Goal: Task Accomplishment & Management: Manage account settings

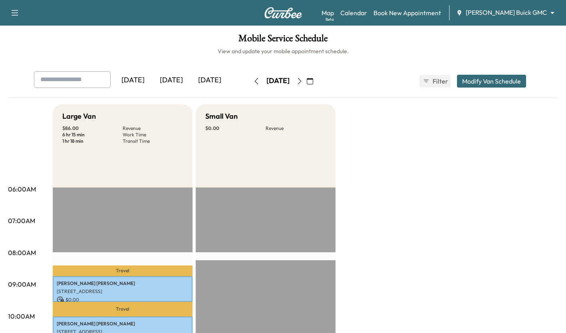
click at [173, 78] on div "[DATE]" at bounding box center [171, 80] width 38 height 18
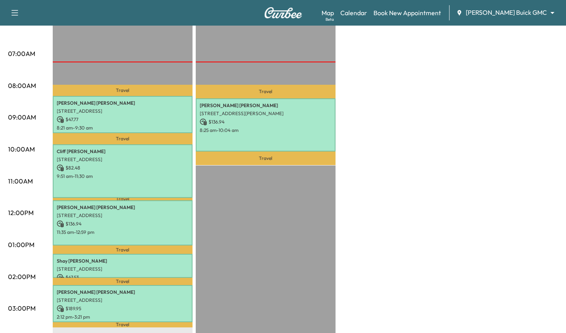
scroll to position [167, 0]
